Goal: Task Accomplishment & Management: Manage account settings

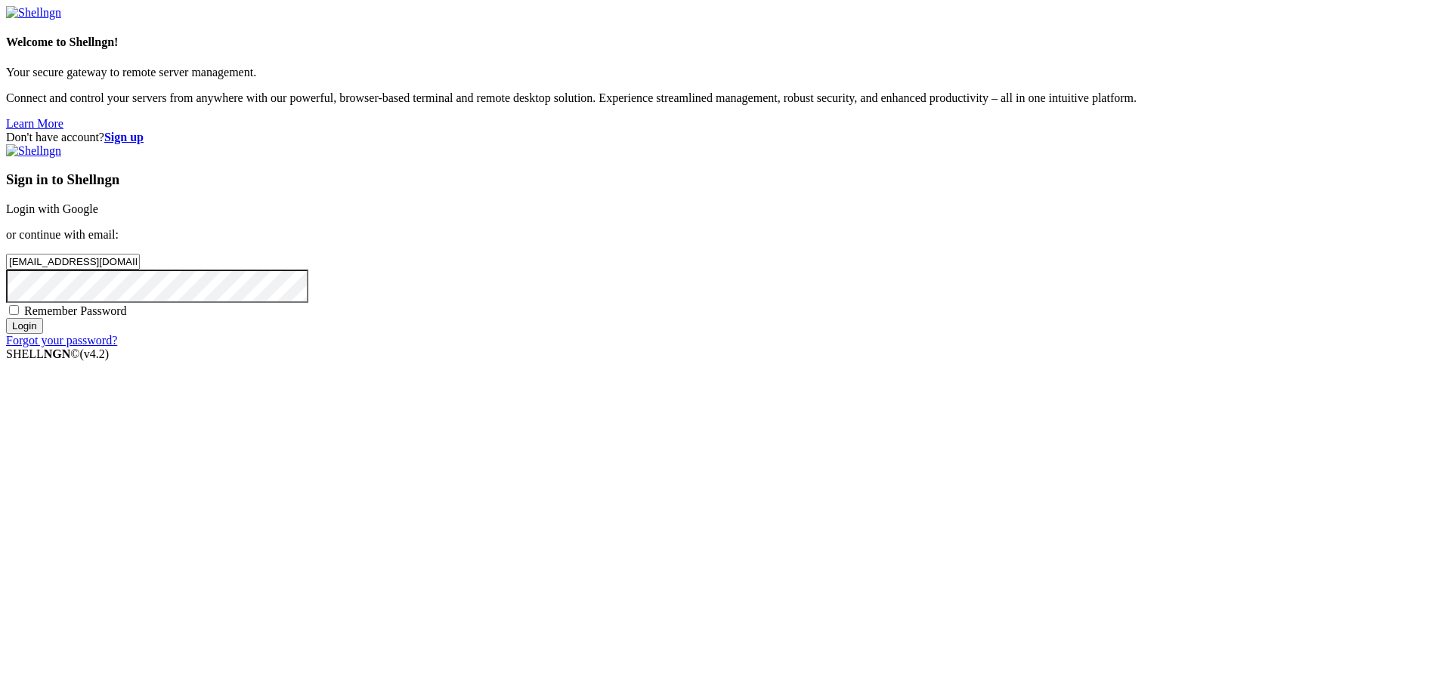
click at [43, 334] on input "Login" at bounding box center [24, 326] width 37 height 16
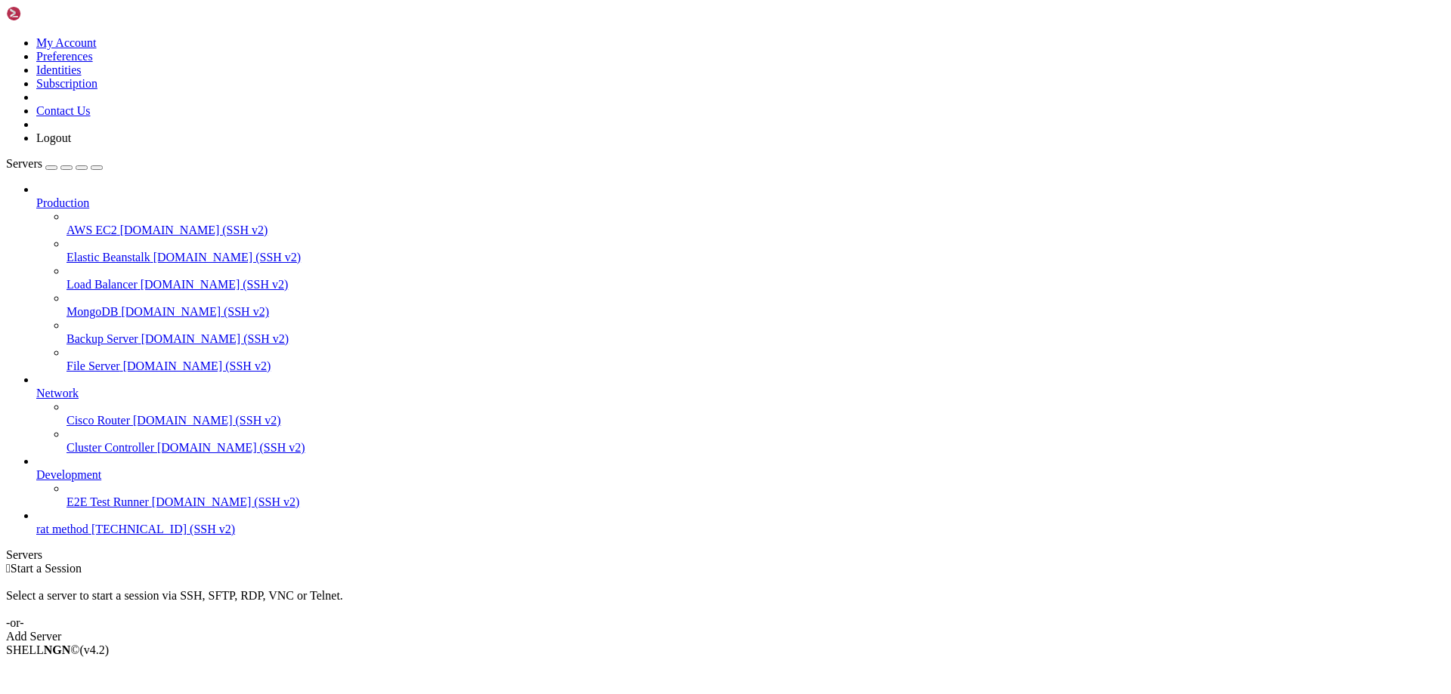
click at [91, 536] on span "[TECHNICAL_ID] (SSH v2)" at bounding box center [163, 529] width 144 height 13
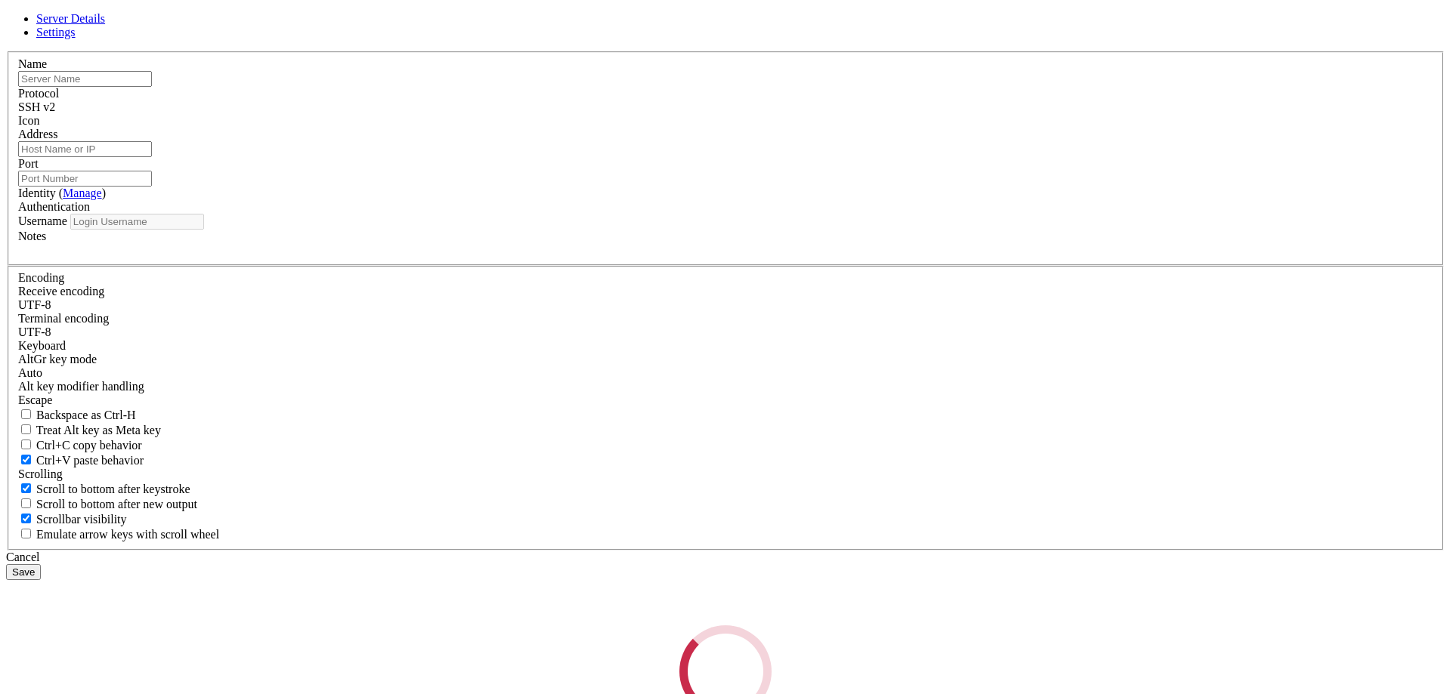
type input "rat method"
type input "[TECHNICAL_ID]"
type input "22"
type input "history"
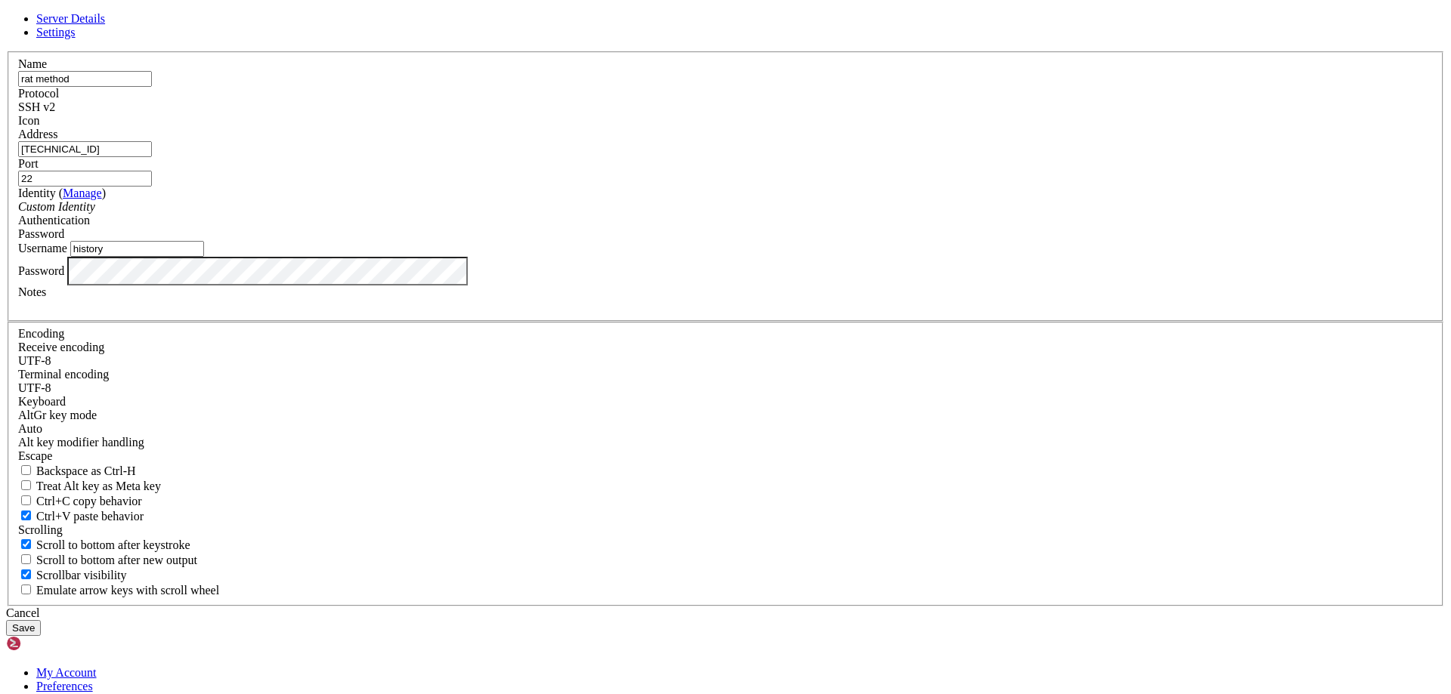
drag, startPoint x: 596, startPoint y: 258, endPoint x: 391, endPoint y: 256, distance: 205.5
click at [351, 258] on div "Server Details Settings Name rat method Protocol SSH v2 Icon" at bounding box center [725, 324] width 1439 height 624
